Goal: Obtain resource: Download file/media

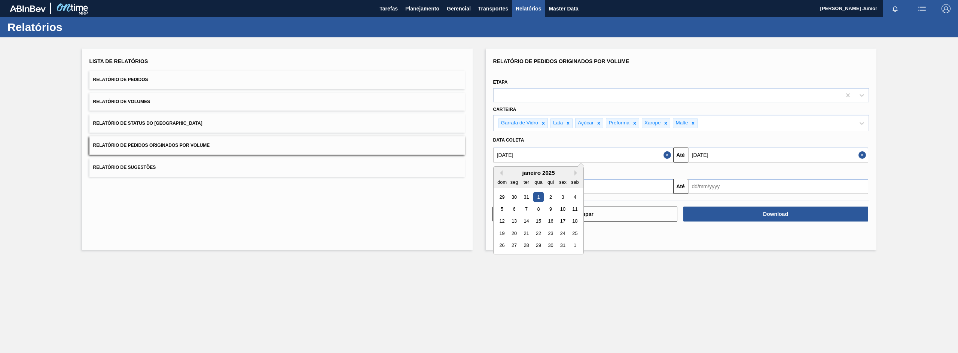
click at [723, 151] on input "[DATE]" at bounding box center [778, 155] width 180 height 15
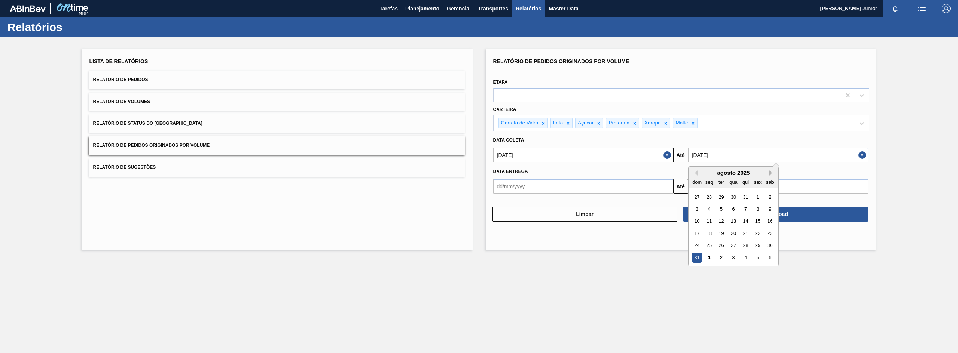
click at [769, 172] on button "Next Month" at bounding box center [771, 173] width 5 height 5
click at [721, 243] on div "30" at bounding box center [721, 246] width 10 height 10
type input "[DATE]"
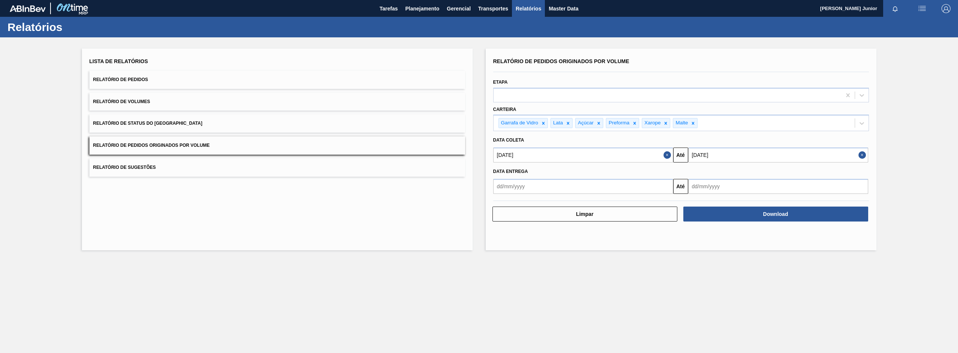
click at [608, 159] on input "[DATE]" at bounding box center [583, 155] width 180 height 15
click at [575, 173] on button "Next Month" at bounding box center [576, 173] width 5 height 5
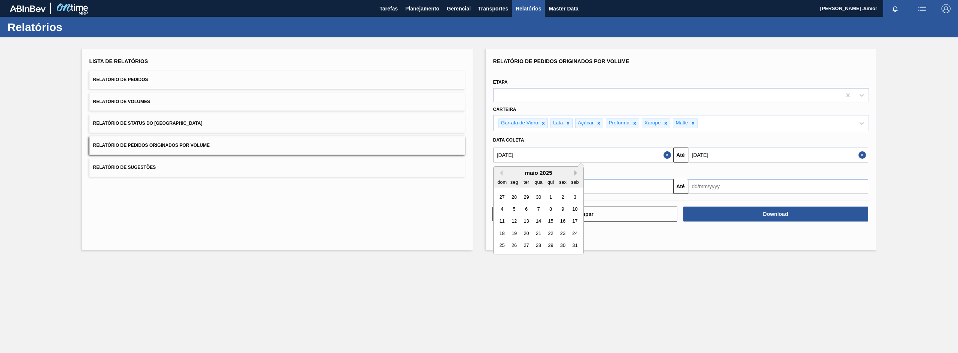
click at [575, 173] on button "Next Month" at bounding box center [576, 173] width 5 height 5
click at [576, 173] on button "Next Month" at bounding box center [576, 173] width 5 height 5
click at [515, 195] on div "1" at bounding box center [514, 197] width 10 height 10
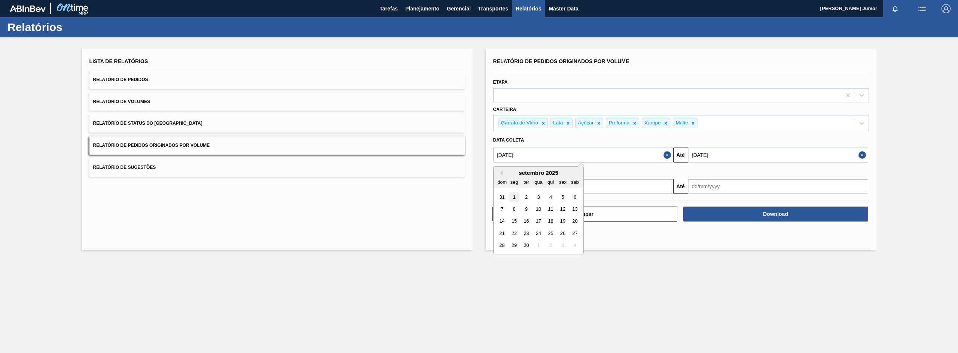
type input "[DATE]"
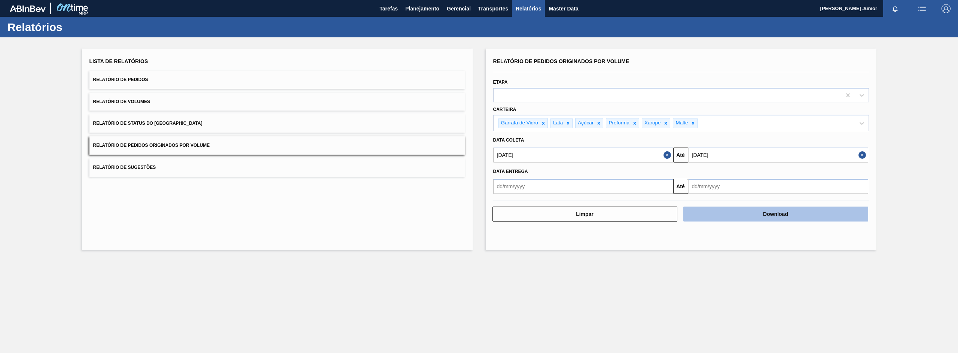
click at [765, 216] on button "Download" at bounding box center [775, 214] width 185 height 15
